Goal: Transaction & Acquisition: Book appointment/travel/reservation

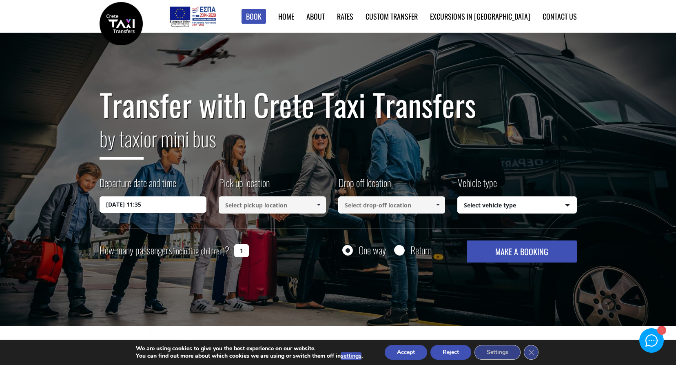
click at [187, 201] on input "08/10/2025 11:35" at bounding box center [152, 204] width 107 height 16
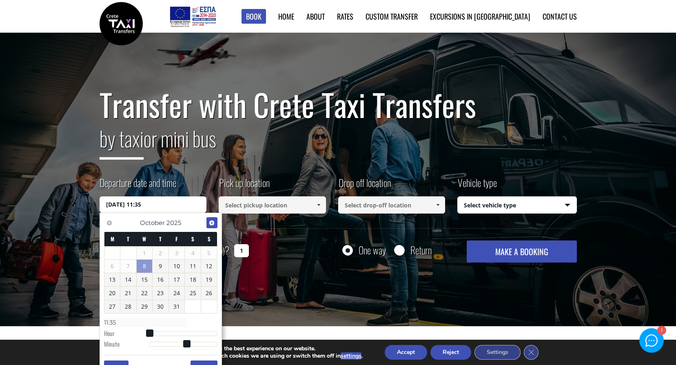
click at [212, 222] on span "Next" at bounding box center [211, 222] width 7 height 7
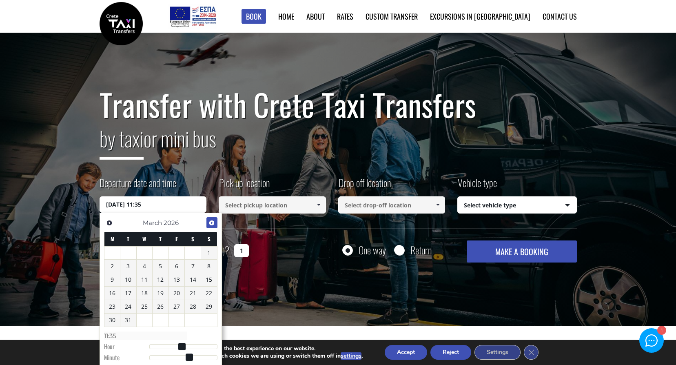
click at [212, 222] on span "Next" at bounding box center [211, 222] width 7 height 7
click at [178, 266] on link "10" at bounding box center [177, 265] width 16 height 13
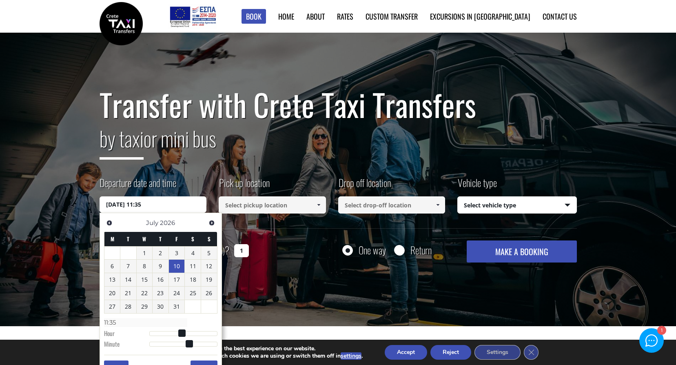
type input "10/07/2026 00:00"
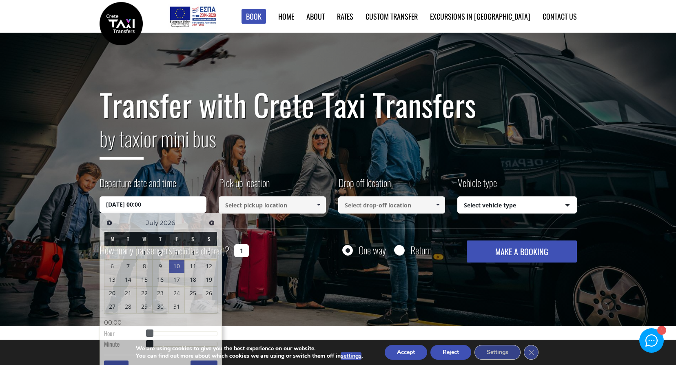
click at [276, 206] on input at bounding box center [272, 204] width 107 height 17
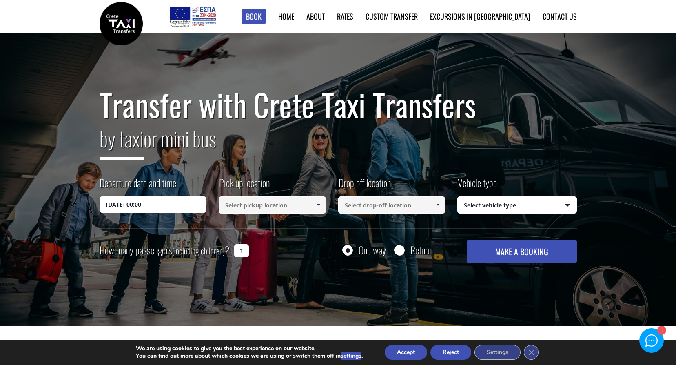
click at [316, 206] on span at bounding box center [318, 204] width 7 height 7
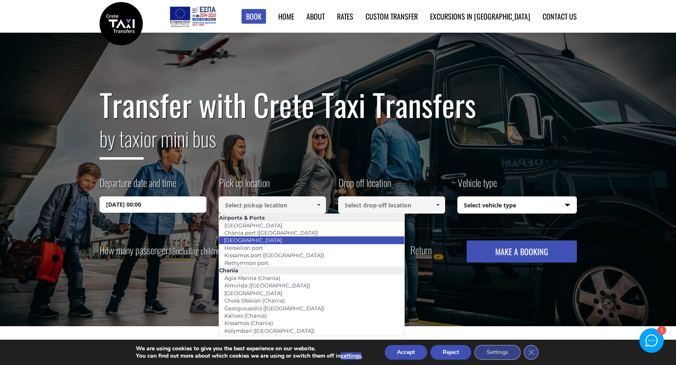
click at [246, 238] on link "[GEOGRAPHIC_DATA]" at bounding box center [253, 239] width 69 height 11
type input "[GEOGRAPHIC_DATA]"
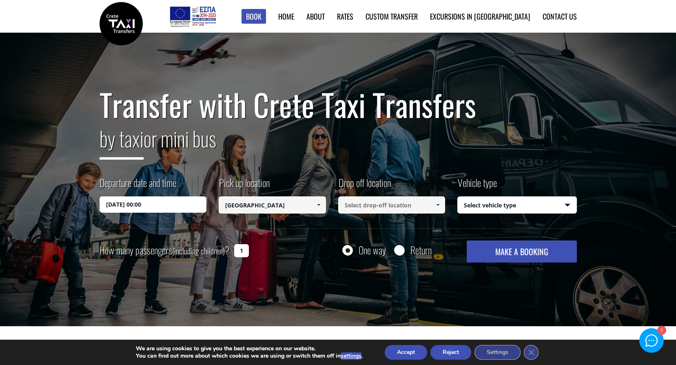
click at [378, 208] on input at bounding box center [391, 204] width 107 height 17
click at [440, 205] on span at bounding box center [437, 204] width 7 height 7
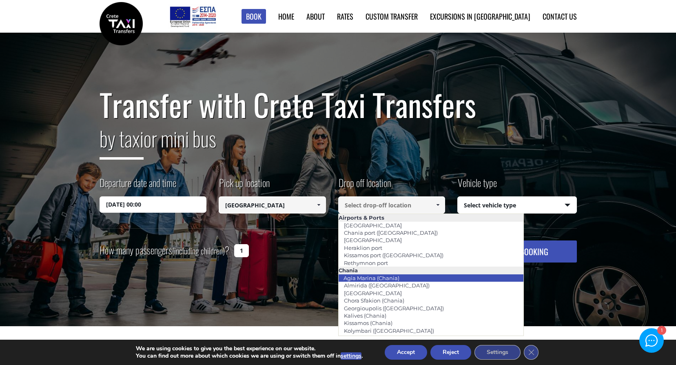
click at [364, 279] on link "Agia Marina (Chania)" at bounding box center [371, 277] width 66 height 11
type input "Agia Marina (Chania)"
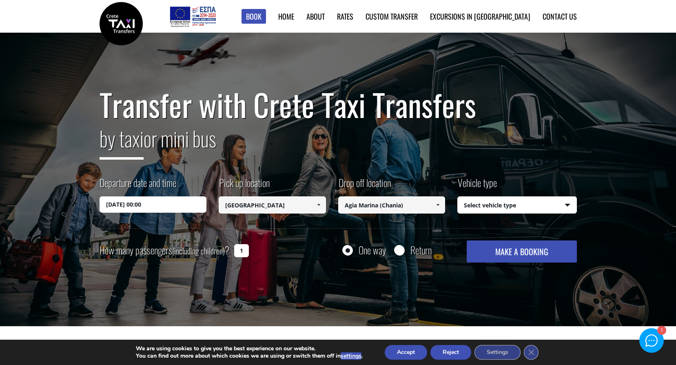
click at [490, 203] on select "Select vehicle type Taxi (4 passengers) Mercedes E Class Mini Van (7 passengers…" at bounding box center [517, 205] width 119 height 17
select select "540"
click at [458, 197] on select "Select vehicle type Taxi (4 passengers) Mercedes E Class Mini Van (7 passengers…" at bounding box center [517, 205] width 119 height 17
drag, startPoint x: 243, startPoint y: 249, endPoint x: 233, endPoint y: 250, distance: 9.4
click at [234, 250] on input "1" at bounding box center [241, 250] width 15 height 13
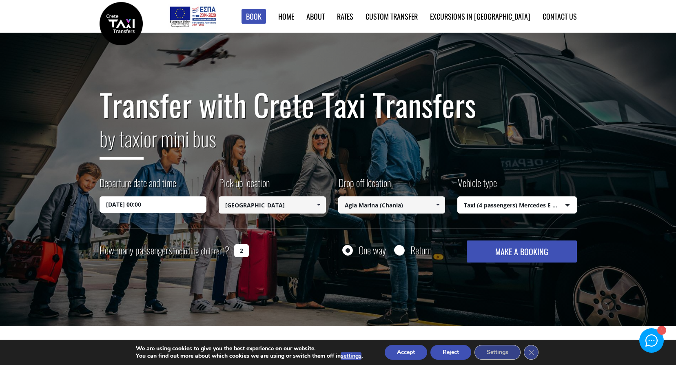
type input "2"
click at [327, 275] on div "Transfer with Crete Taxi Transfers by taxi or mini bus Departure date and time …" at bounding box center [338, 180] width 676 height 294
click at [525, 246] on button "MAKE A BOOKING" at bounding box center [521, 251] width 110 height 22
